Goal: Task Accomplishment & Management: Manage account settings

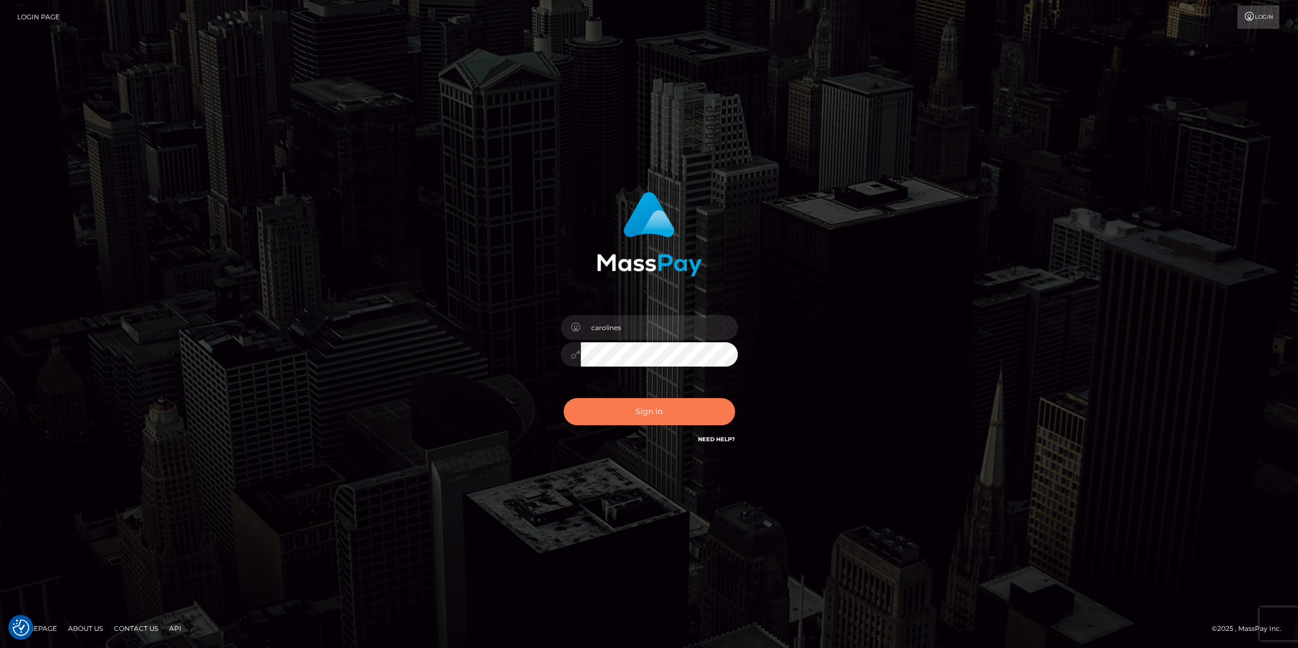
click at [647, 416] on button "Sign in" at bounding box center [648, 411] width 171 height 27
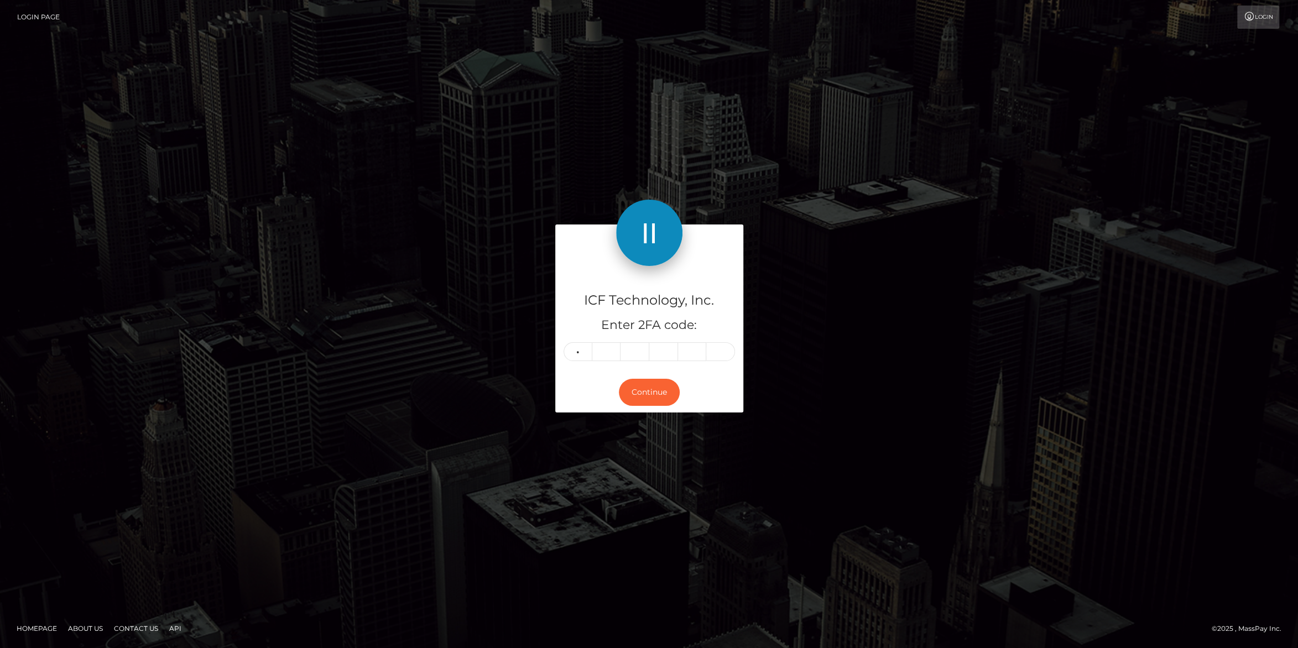
type input "8"
type input "3"
type input "6"
type input "7"
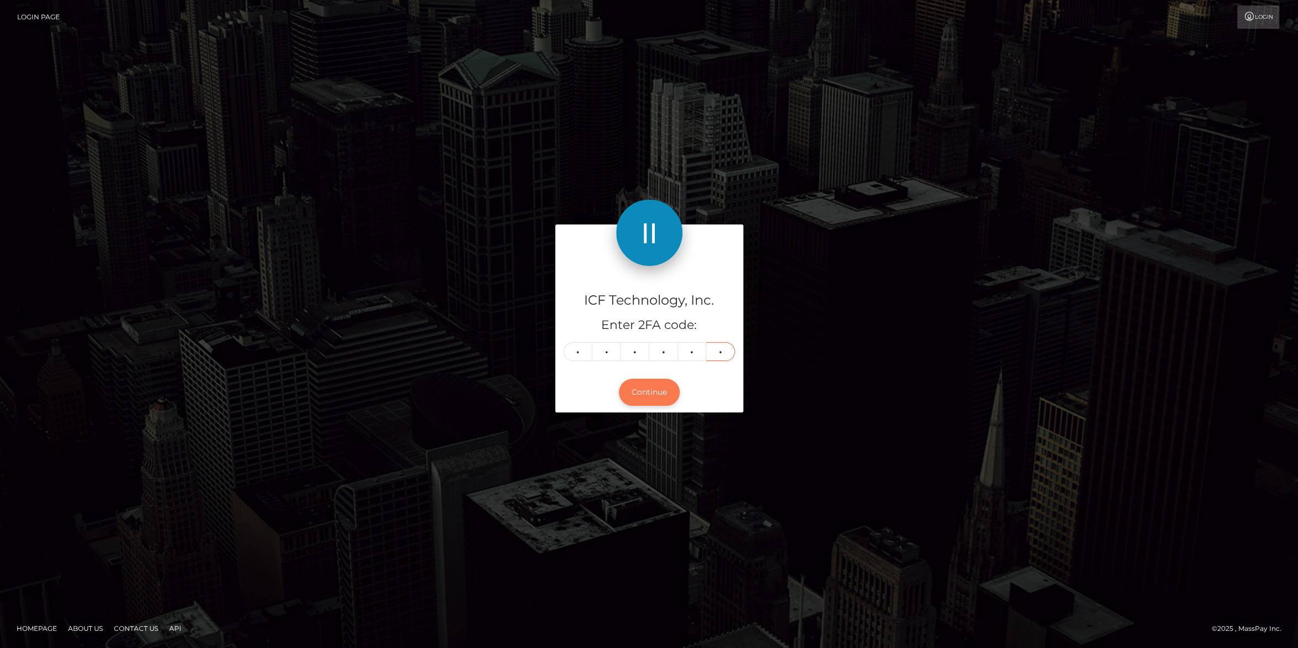
type input "1"
click at [655, 399] on button "Continue" at bounding box center [649, 392] width 61 height 27
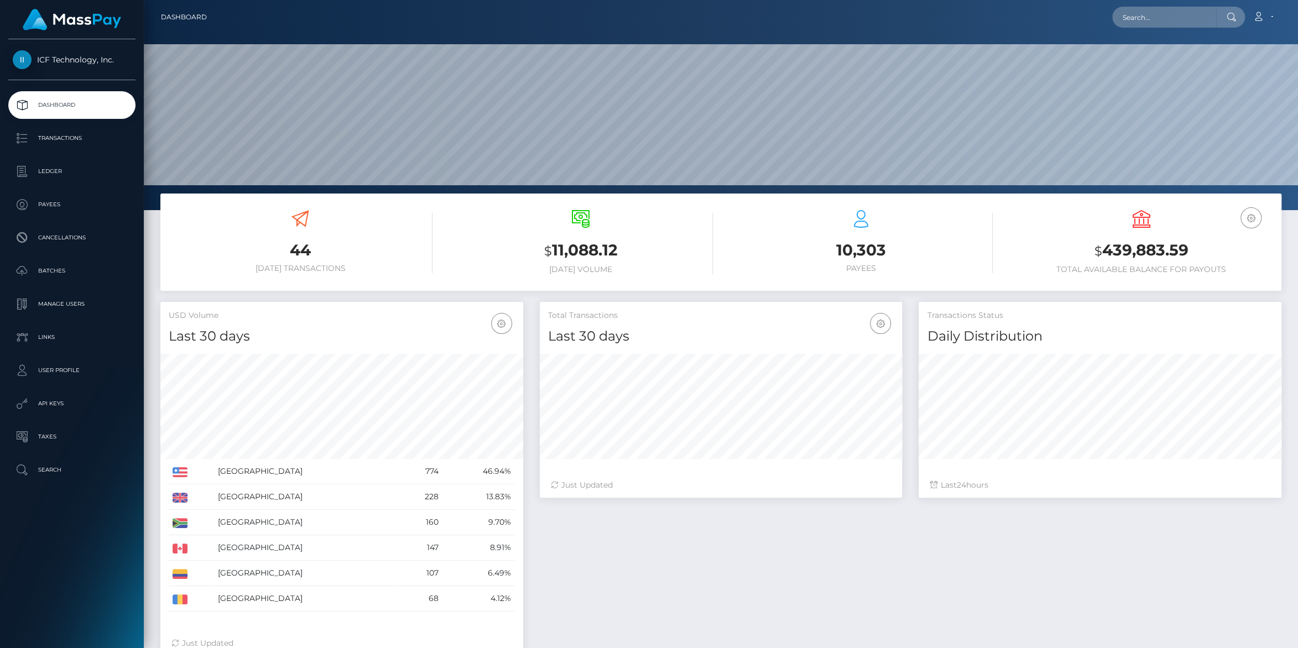
scroll to position [195, 362]
click at [1269, 17] on link "Account" at bounding box center [1262, 17] width 33 height 23
click at [1219, 71] on link "Logout" at bounding box center [1236, 71] width 88 height 20
